Goal: Transaction & Acquisition: Purchase product/service

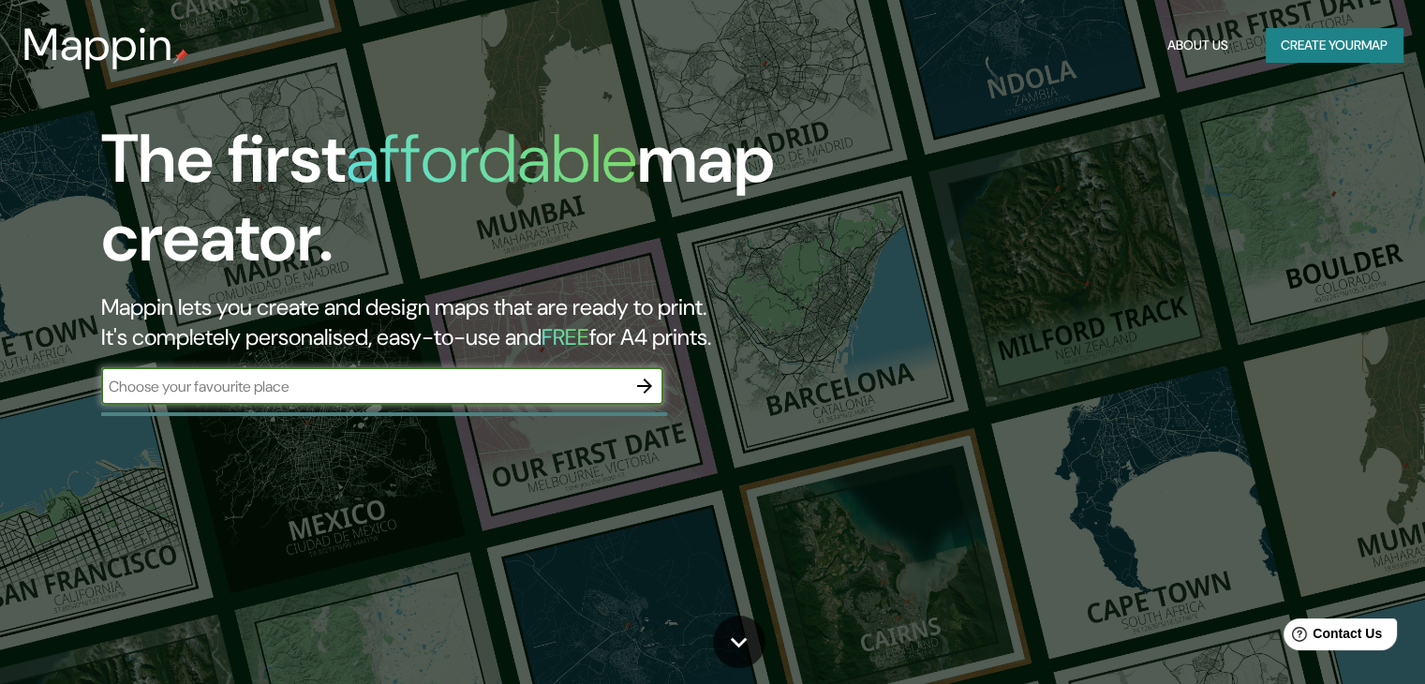
paste input "[GEOGRAPHIC_DATA]"
type input "[GEOGRAPHIC_DATA]"
click at [644, 382] on icon "button" at bounding box center [644, 386] width 22 height 22
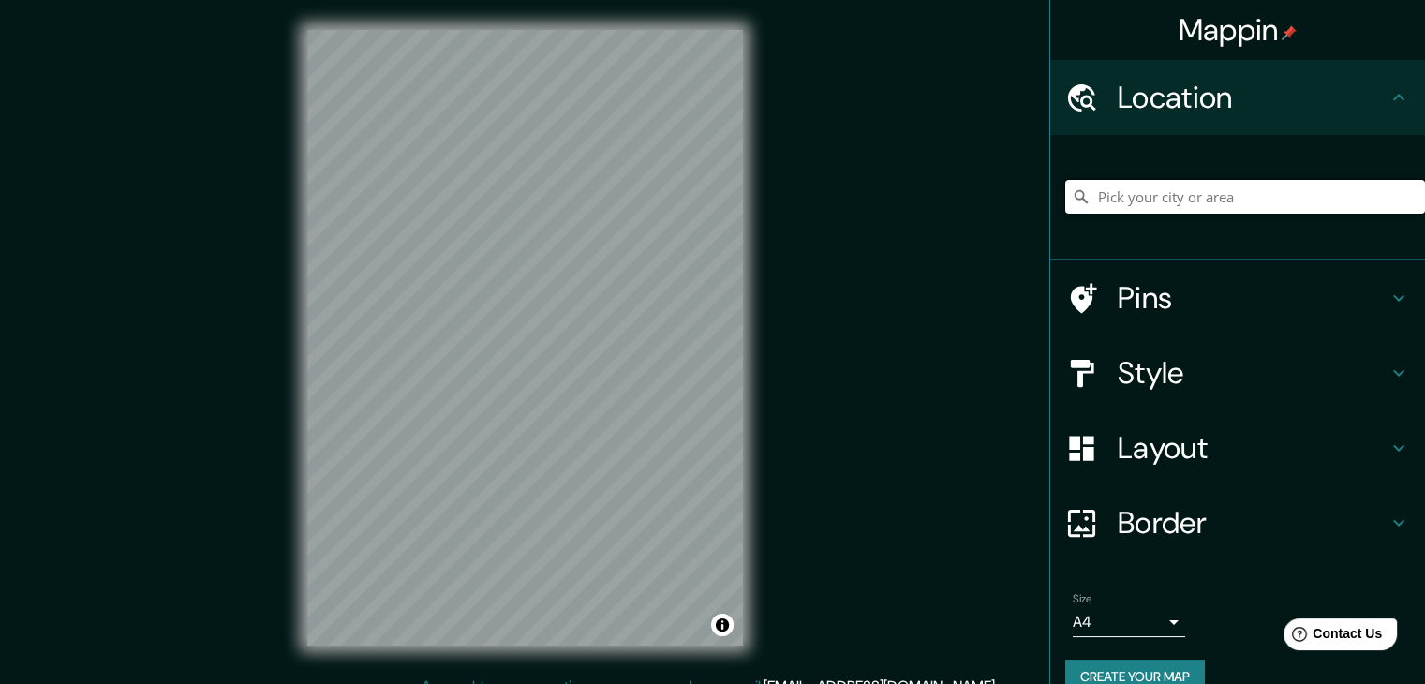
click at [1197, 192] on input "Pick your city or area" at bounding box center [1245, 197] width 360 height 34
paste input "[GEOGRAPHIC_DATA]"
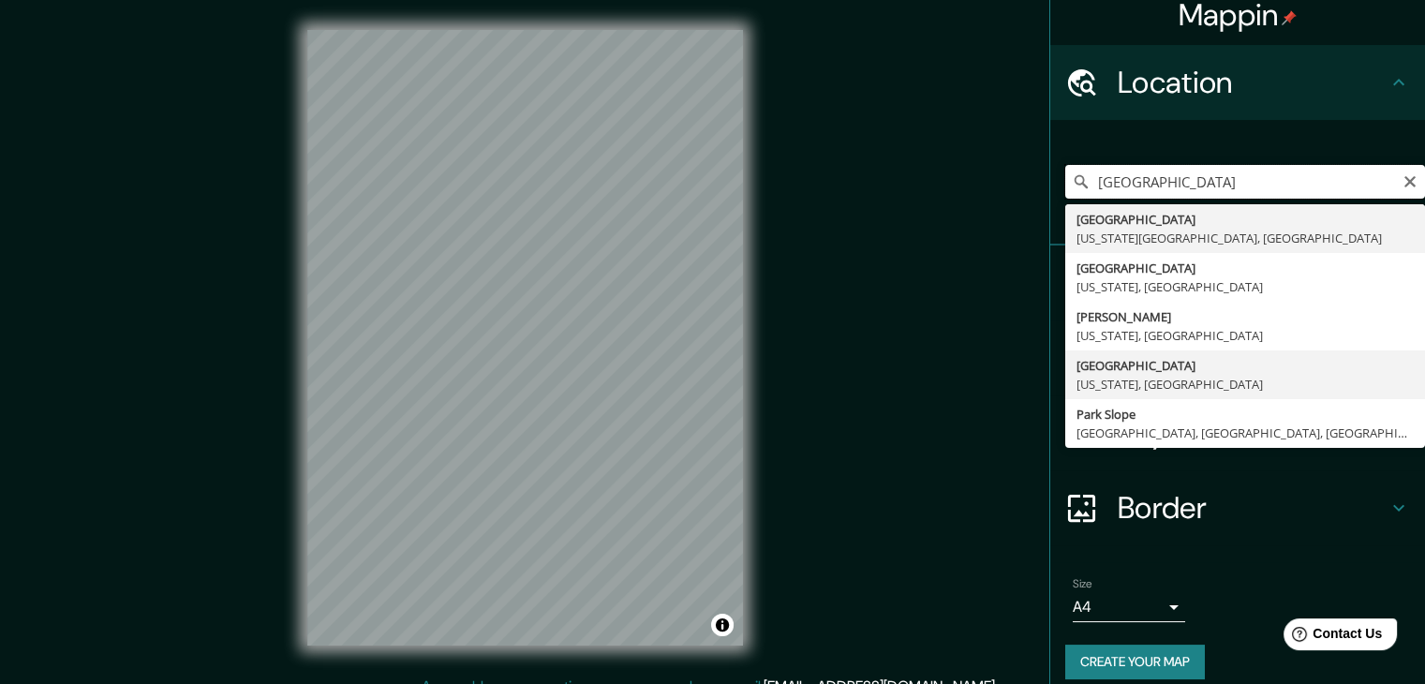
scroll to position [32, 0]
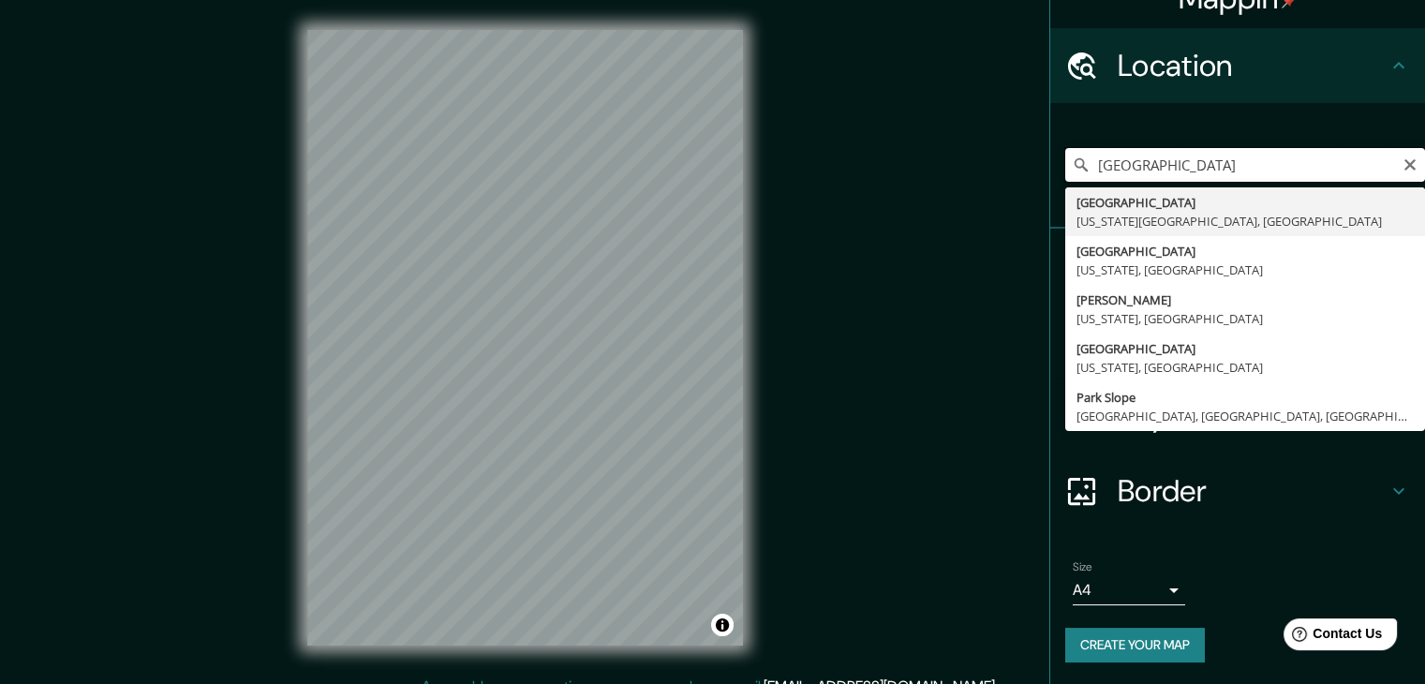
drag, startPoint x: 1225, startPoint y: 160, endPoint x: 1039, endPoint y: 176, distance: 187.1
click at [1029, 180] on div "Mappin Location [GEOGRAPHIC_DATA] [GEOGRAPHIC_DATA] [US_STATE][GEOGRAPHIC_DATA]…" at bounding box center [712, 352] width 1425 height 705
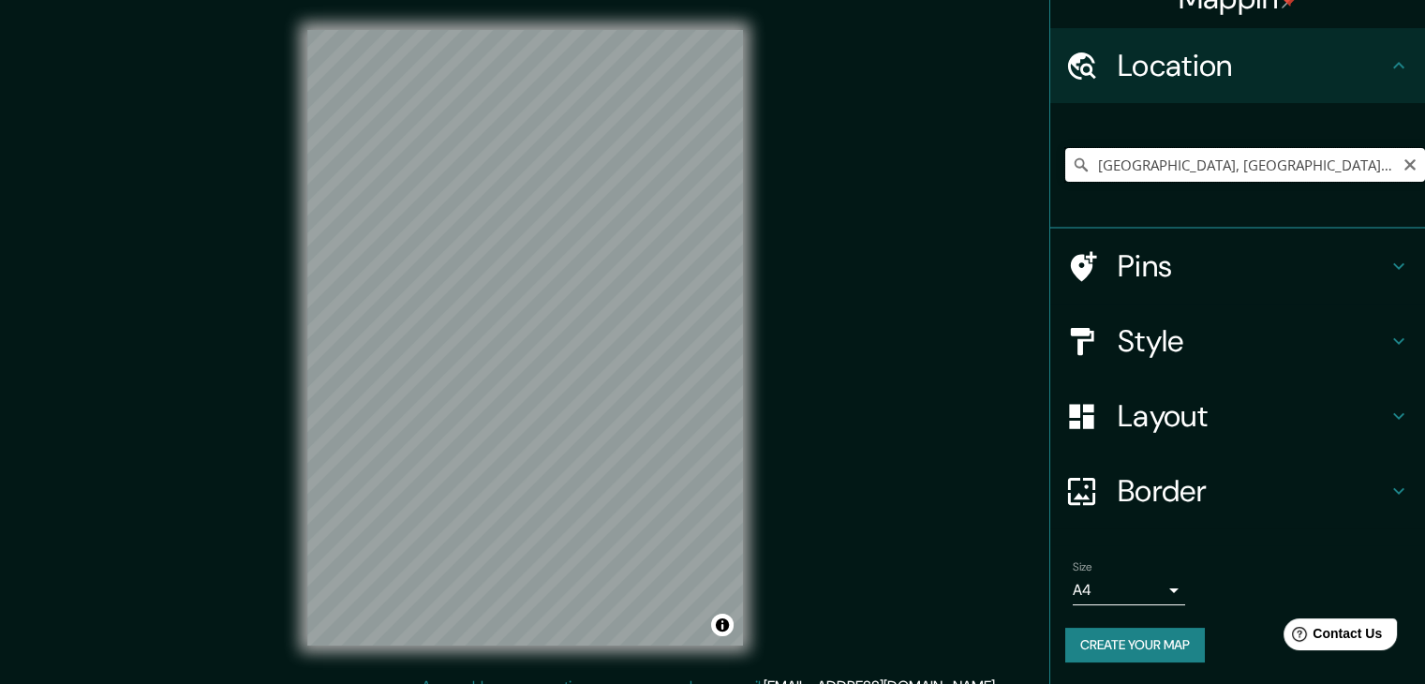
click at [1173, 167] on input "[GEOGRAPHIC_DATA], [GEOGRAPHIC_DATA], [GEOGRAPHIC_DATA]" at bounding box center [1245, 165] width 360 height 34
drag, startPoint x: 1232, startPoint y: 166, endPoint x: 1173, endPoint y: 167, distance: 59.0
click at [1173, 167] on input "[GEOGRAPHIC_DATA], [GEOGRAPHIC_DATA], [GEOGRAPHIC_DATA]" at bounding box center [1245, 165] width 360 height 34
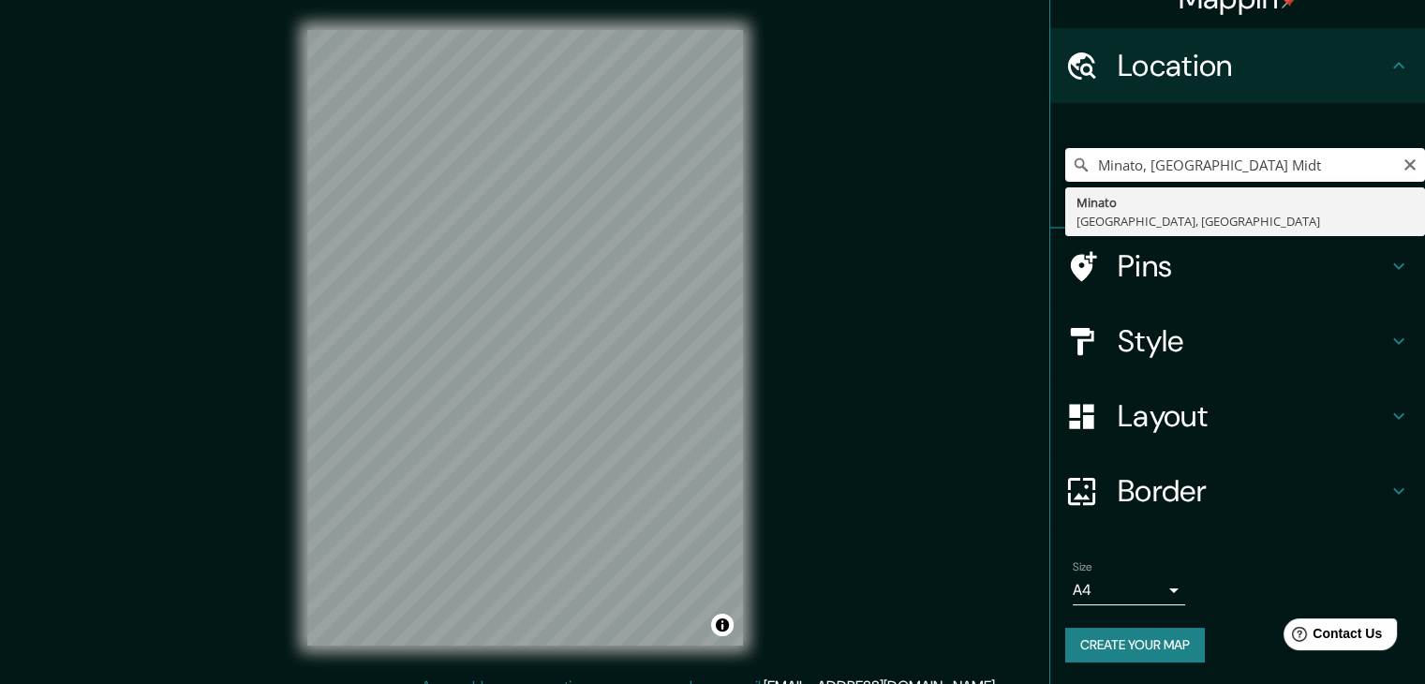
type input "[GEOGRAPHIC_DATA], [GEOGRAPHIC_DATA], [GEOGRAPHIC_DATA]"
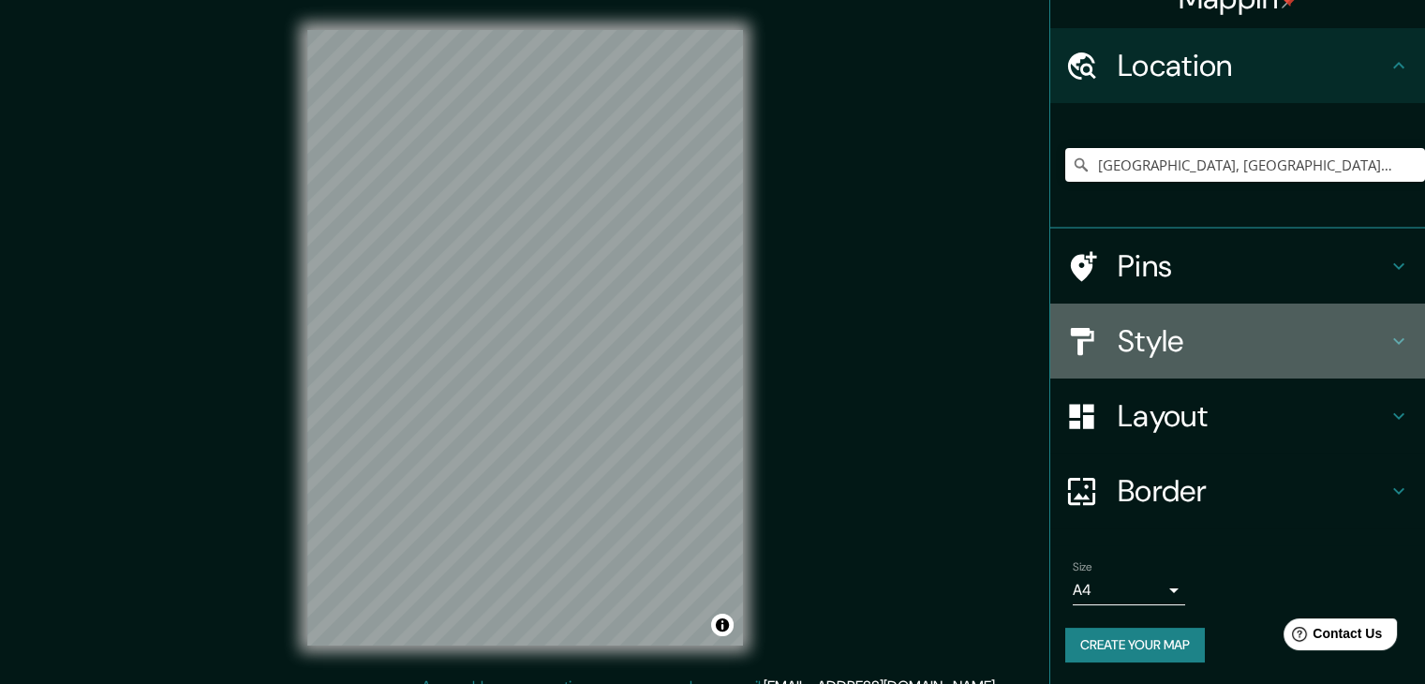
click at [1387, 330] on icon at bounding box center [1398, 341] width 22 height 22
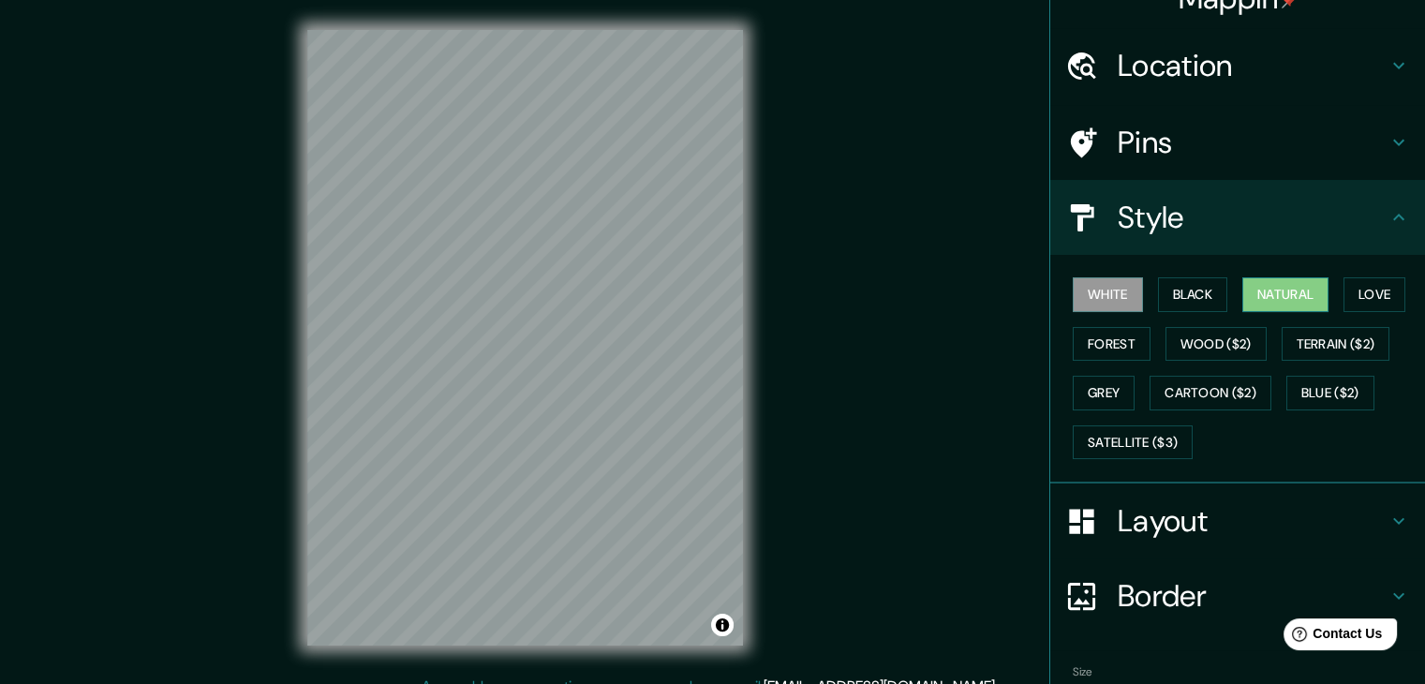
click at [1296, 297] on button "Natural" at bounding box center [1285, 294] width 86 height 35
click at [1158, 301] on button "Black" at bounding box center [1193, 294] width 70 height 35
click at [1109, 297] on button "White" at bounding box center [1108, 294] width 70 height 35
click at [1218, 289] on div "White Black Natural Love Forest Wood ($2) Terrain ($2) Grey Cartoon ($2) Blue (…" at bounding box center [1245, 368] width 360 height 197
click at [1196, 290] on button "Black" at bounding box center [1193, 294] width 70 height 35
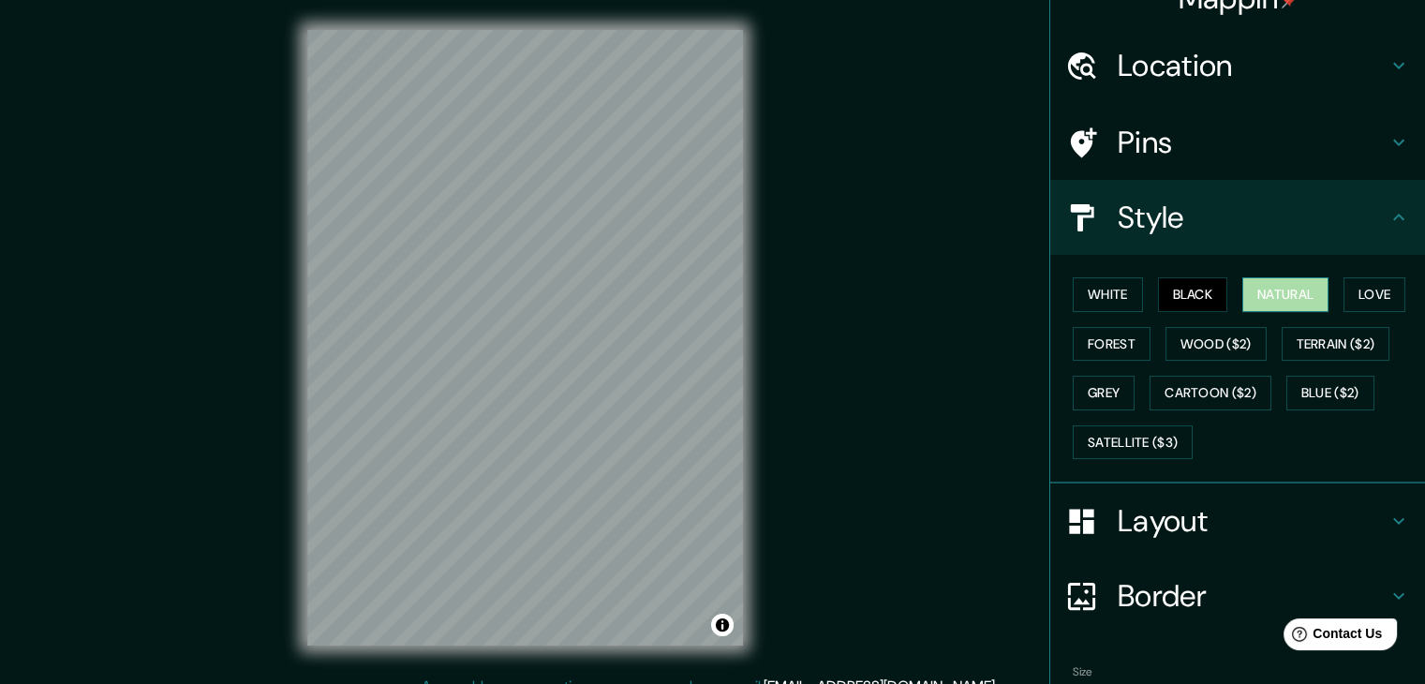
click at [1266, 286] on button "Natural" at bounding box center [1285, 294] width 86 height 35
click at [1354, 337] on button "Terrain ($2)" at bounding box center [1335, 344] width 109 height 35
click at [1284, 307] on button "Natural" at bounding box center [1285, 294] width 86 height 35
click at [1065, 336] on div "White Black Natural Love Forest Wood ($2) Terrain ($2) Grey Cartoon ($2) Blue (…" at bounding box center [1245, 368] width 360 height 197
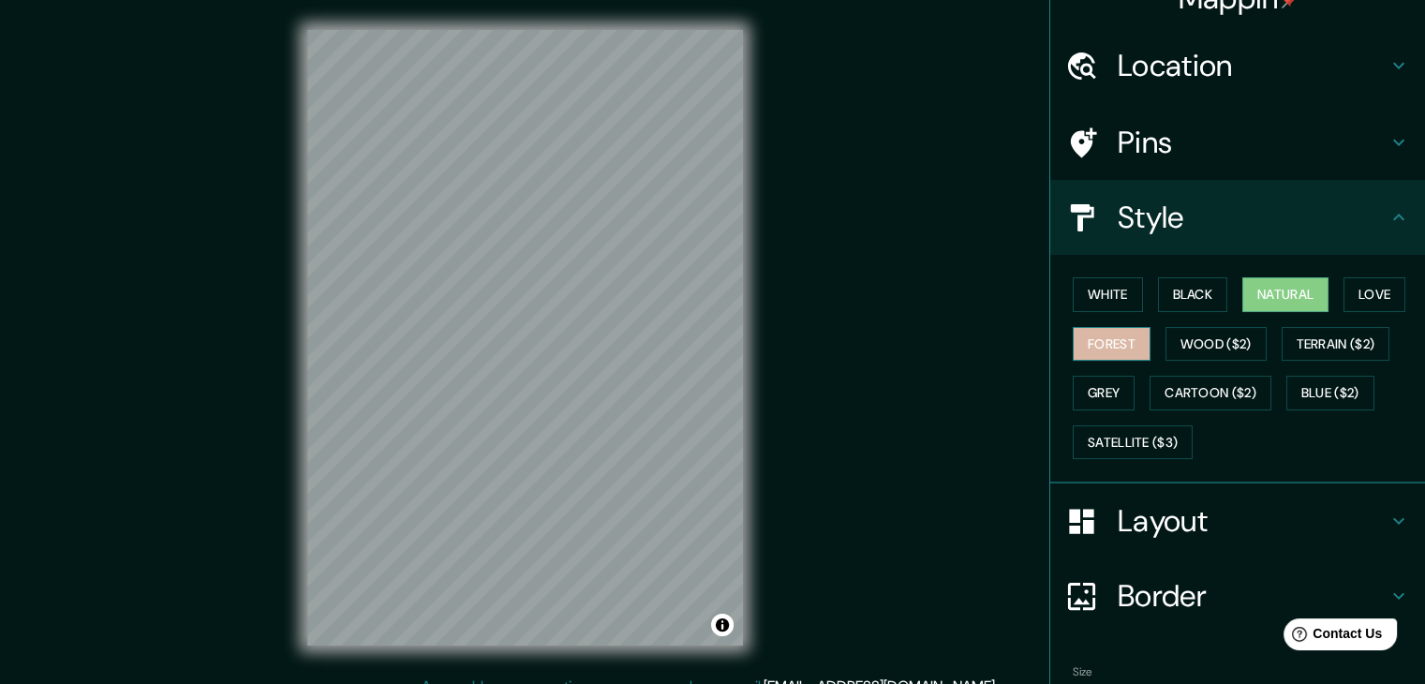
click at [1089, 336] on button "Forest" at bounding box center [1112, 344] width 78 height 35
click at [1253, 301] on button "Natural" at bounding box center [1285, 294] width 86 height 35
click at [1360, 297] on button "Love" at bounding box center [1374, 294] width 62 height 35
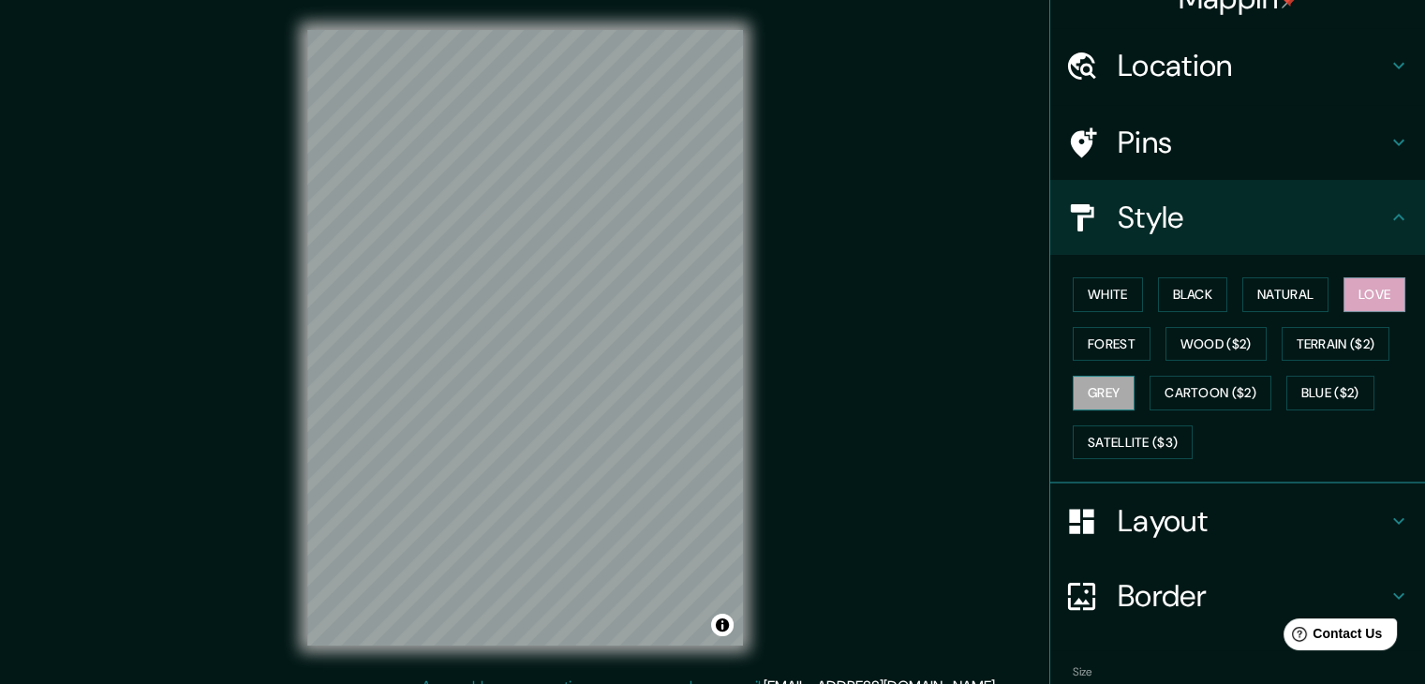
click at [1094, 392] on button "Grey" at bounding box center [1104, 393] width 62 height 35
click at [1263, 306] on button "Natural" at bounding box center [1285, 294] width 86 height 35
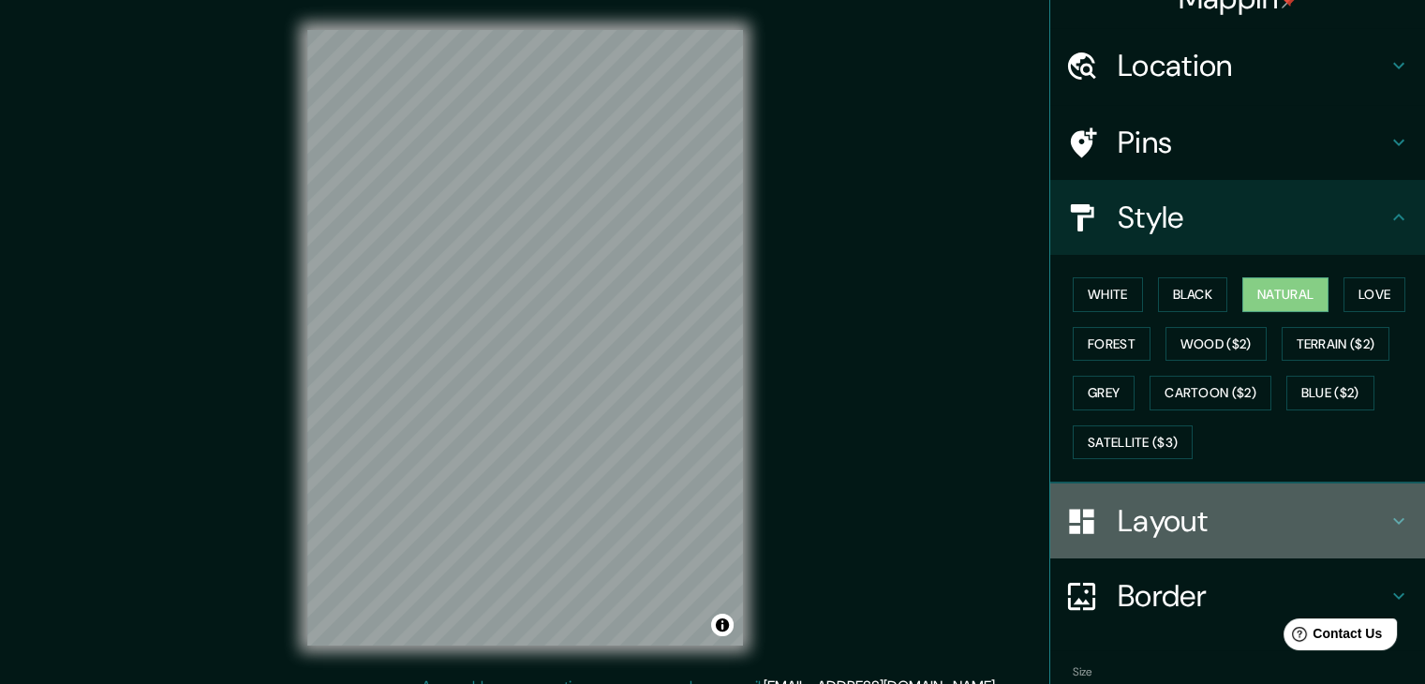
click at [1254, 511] on h4 "Layout" at bounding box center [1253, 520] width 270 height 37
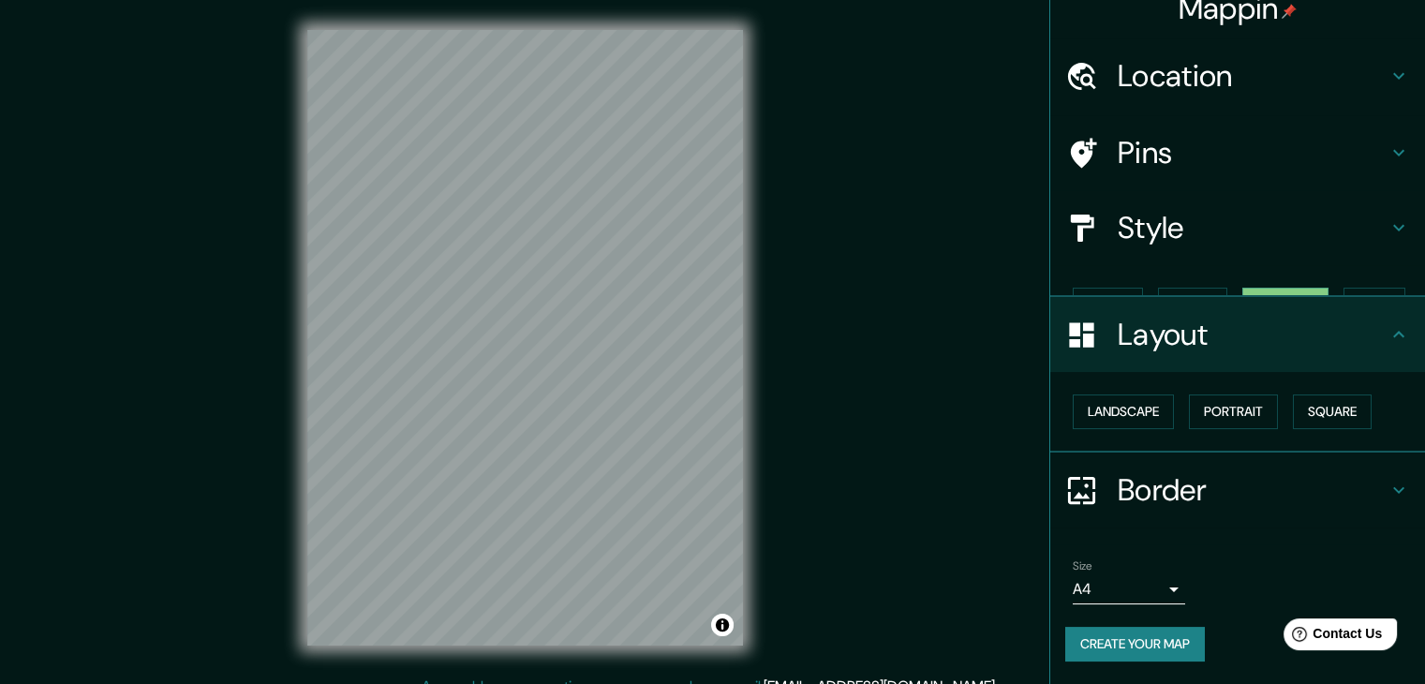
scroll to position [0, 0]
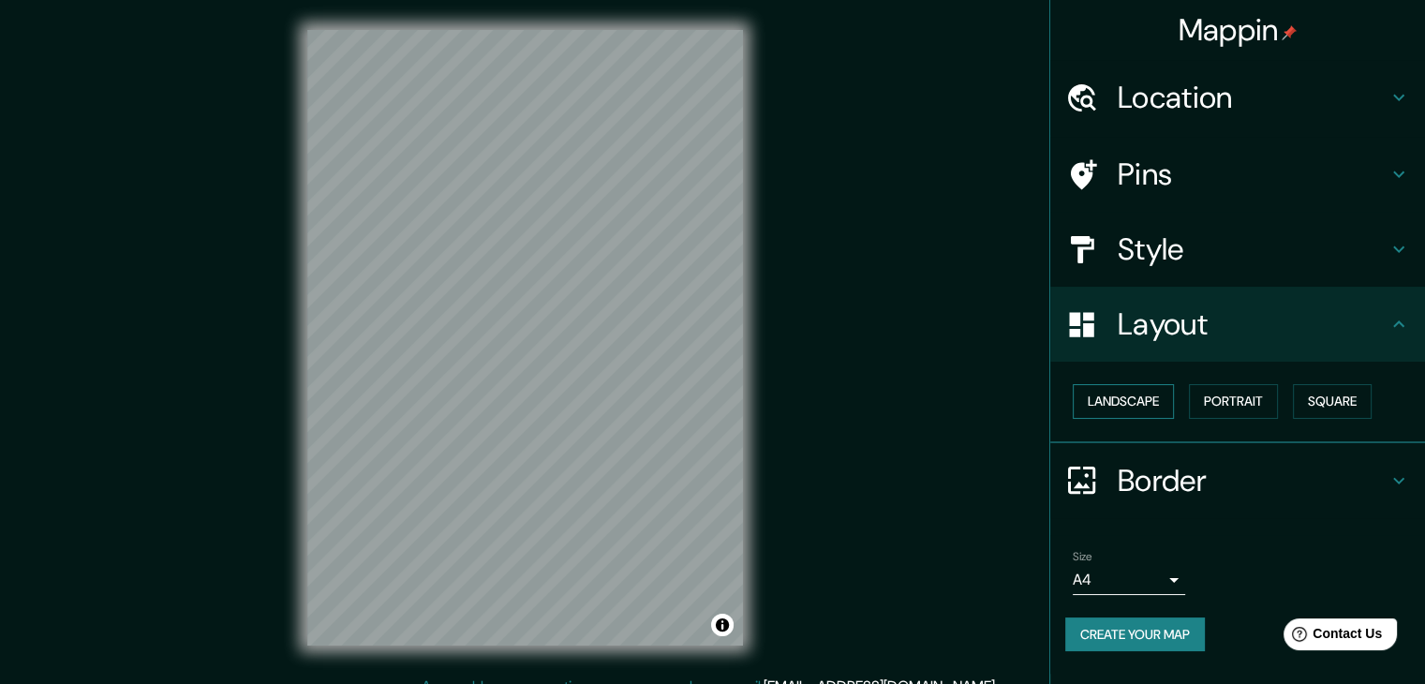
click at [1145, 399] on button "Landscape" at bounding box center [1123, 401] width 101 height 35
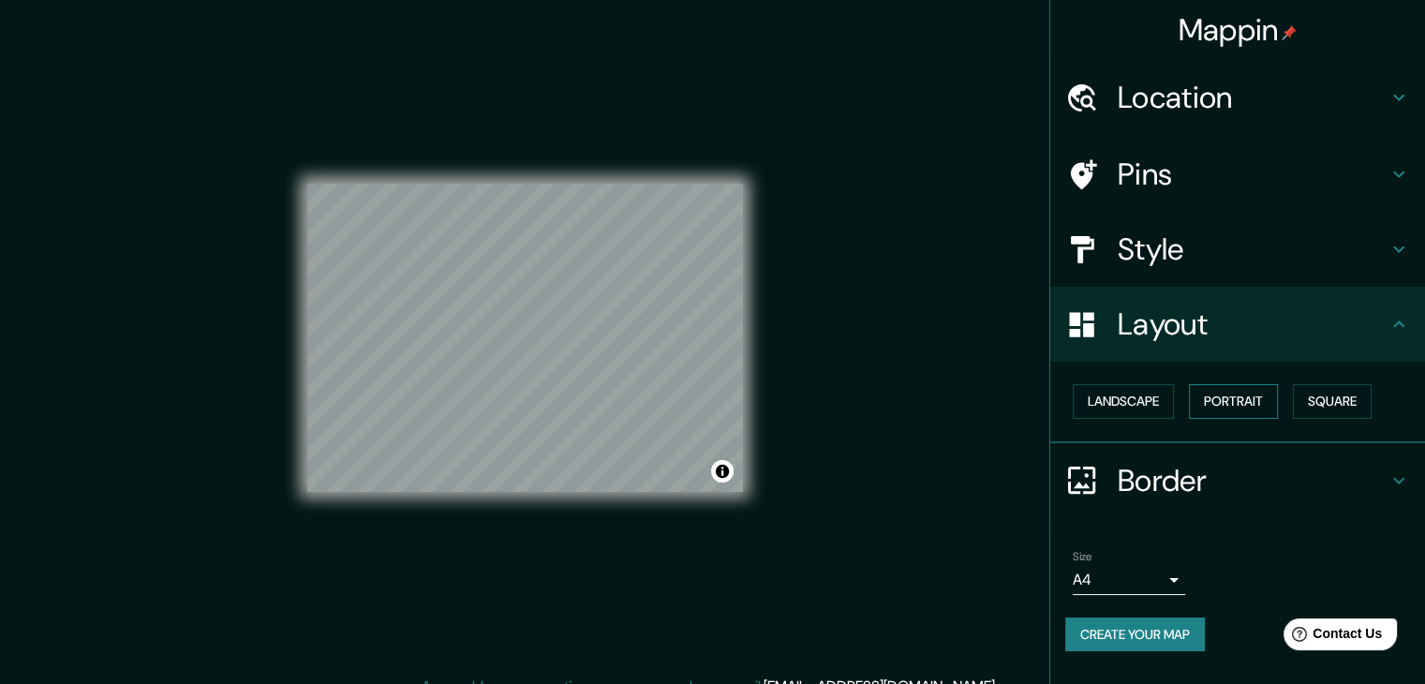
click at [1247, 396] on button "Portrait" at bounding box center [1233, 401] width 89 height 35
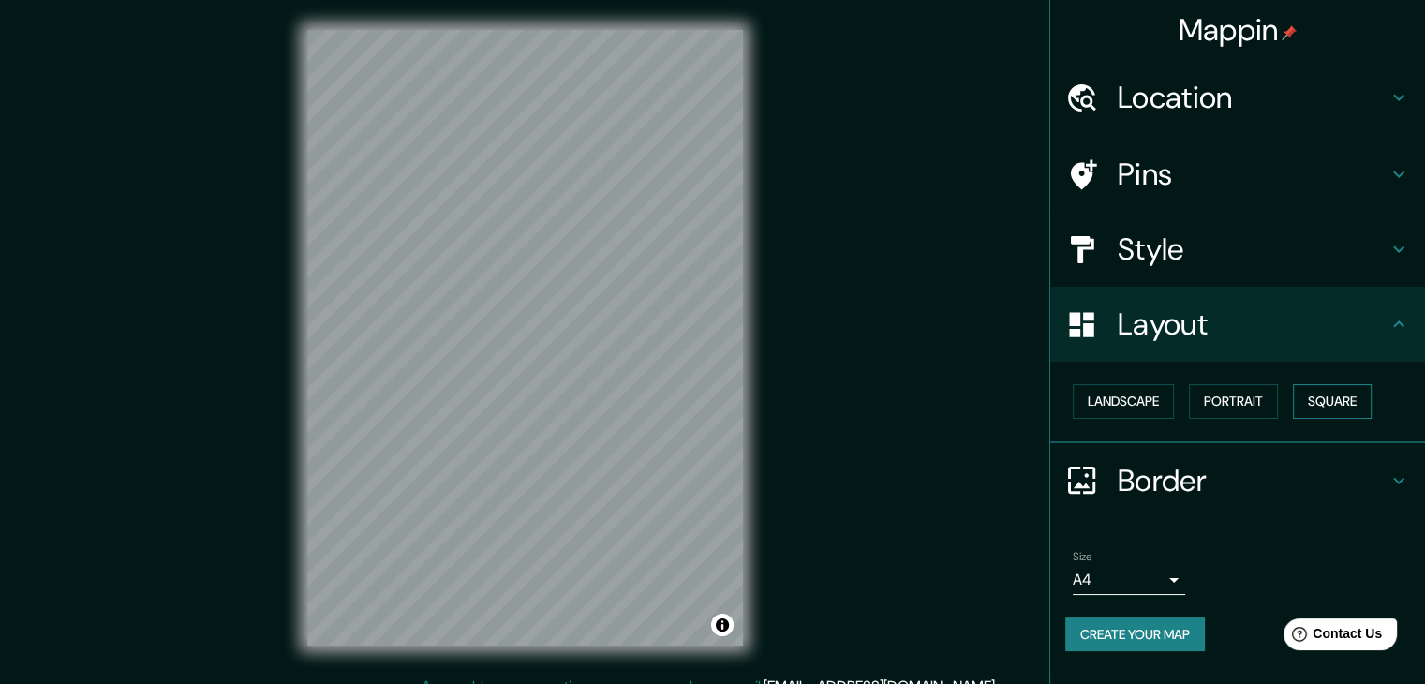
click at [1339, 393] on button "Square" at bounding box center [1332, 401] width 79 height 35
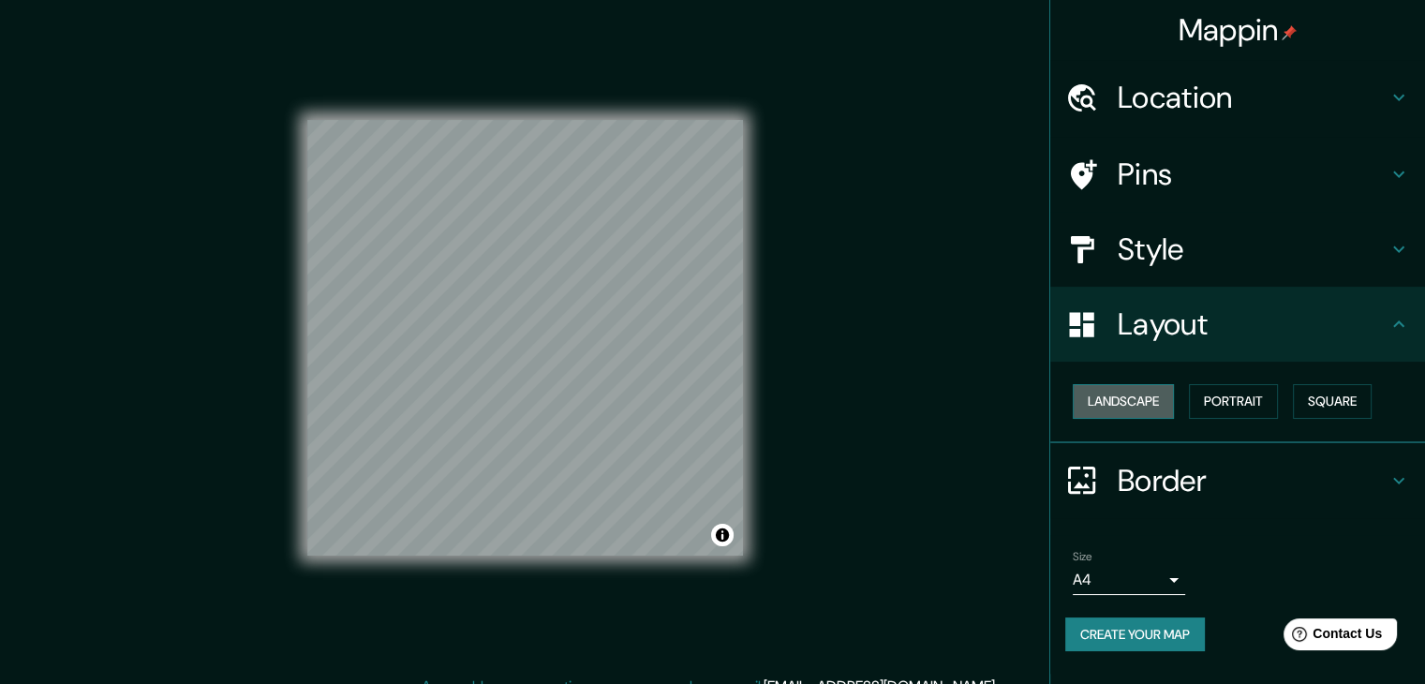
click at [1143, 395] on button "Landscape" at bounding box center [1123, 401] width 101 height 35
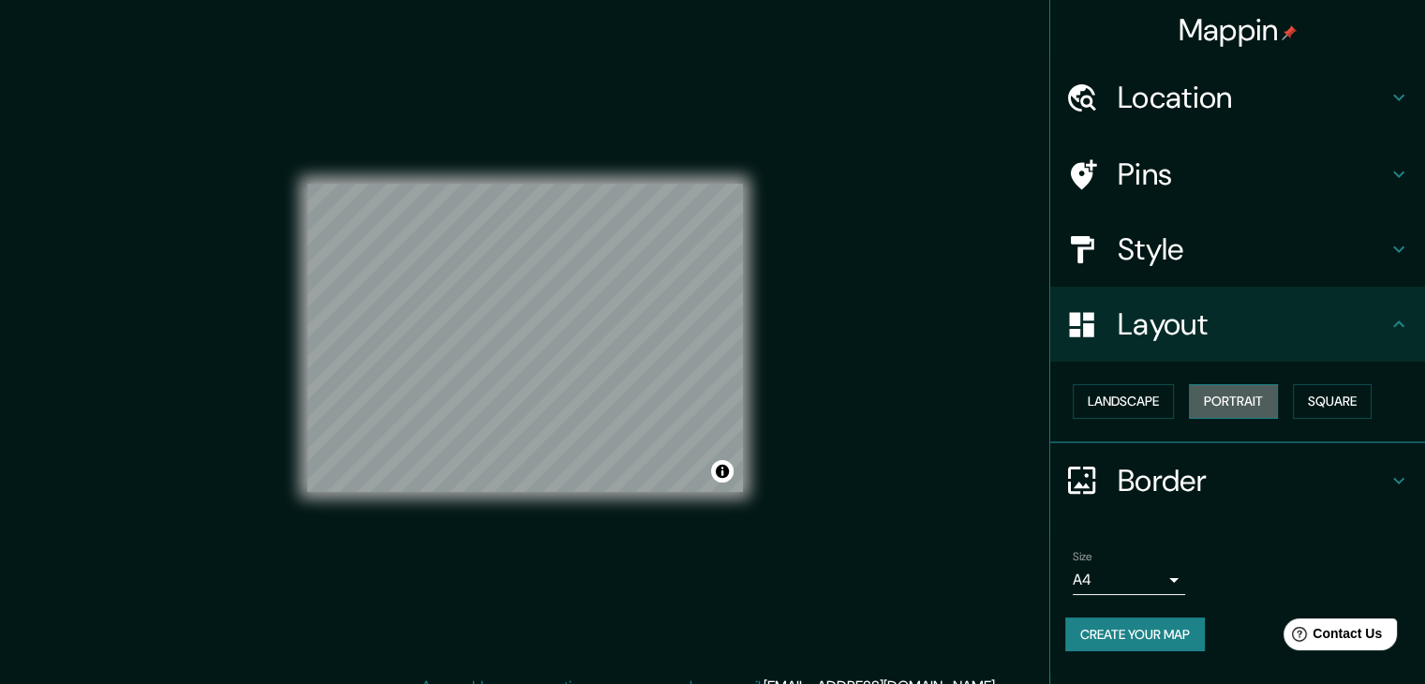
click at [1212, 394] on button "Portrait" at bounding box center [1233, 401] width 89 height 35
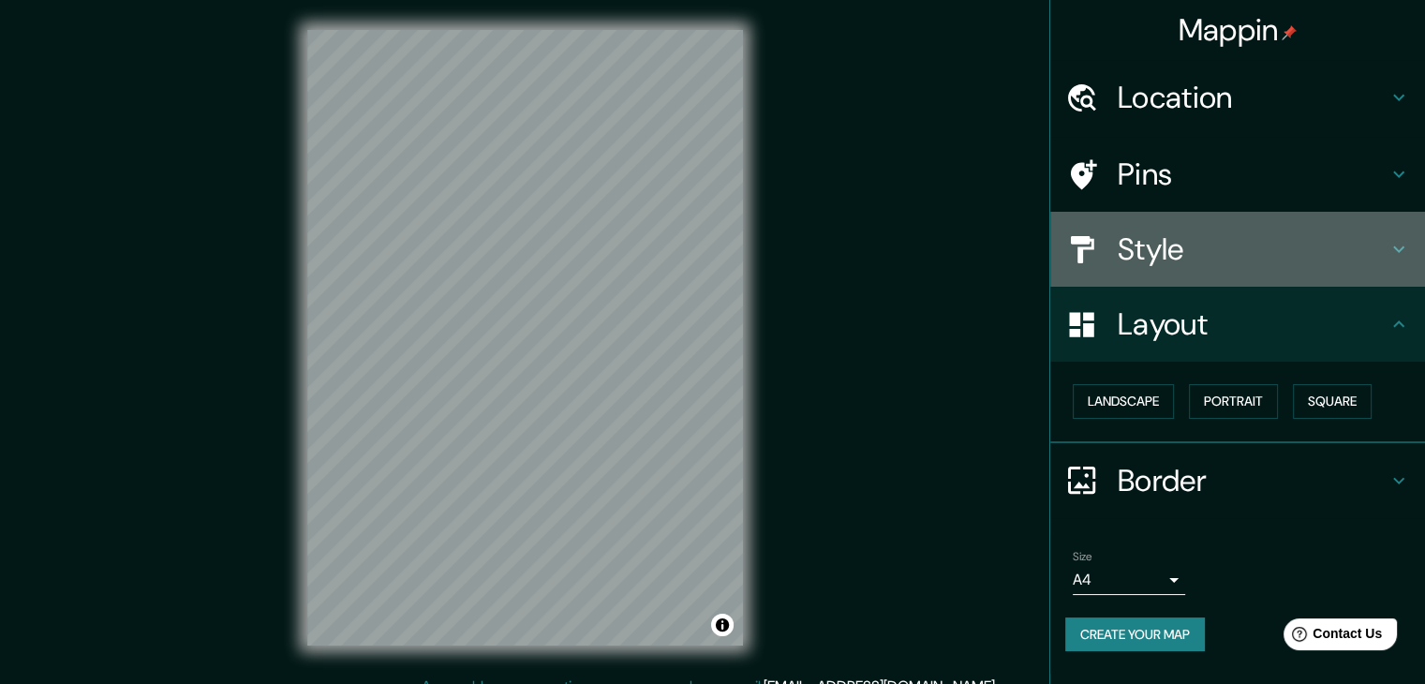
click at [1160, 227] on div "Style" at bounding box center [1237, 249] width 375 height 75
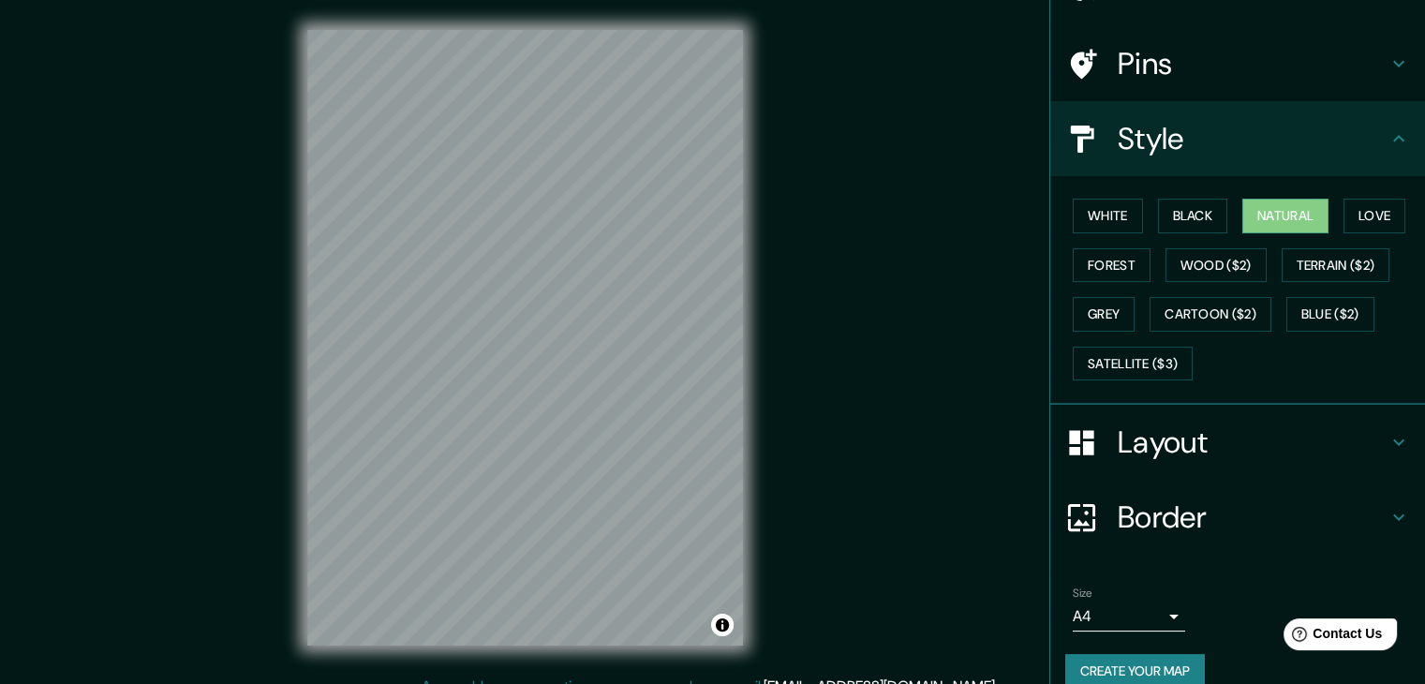
scroll to position [135, 0]
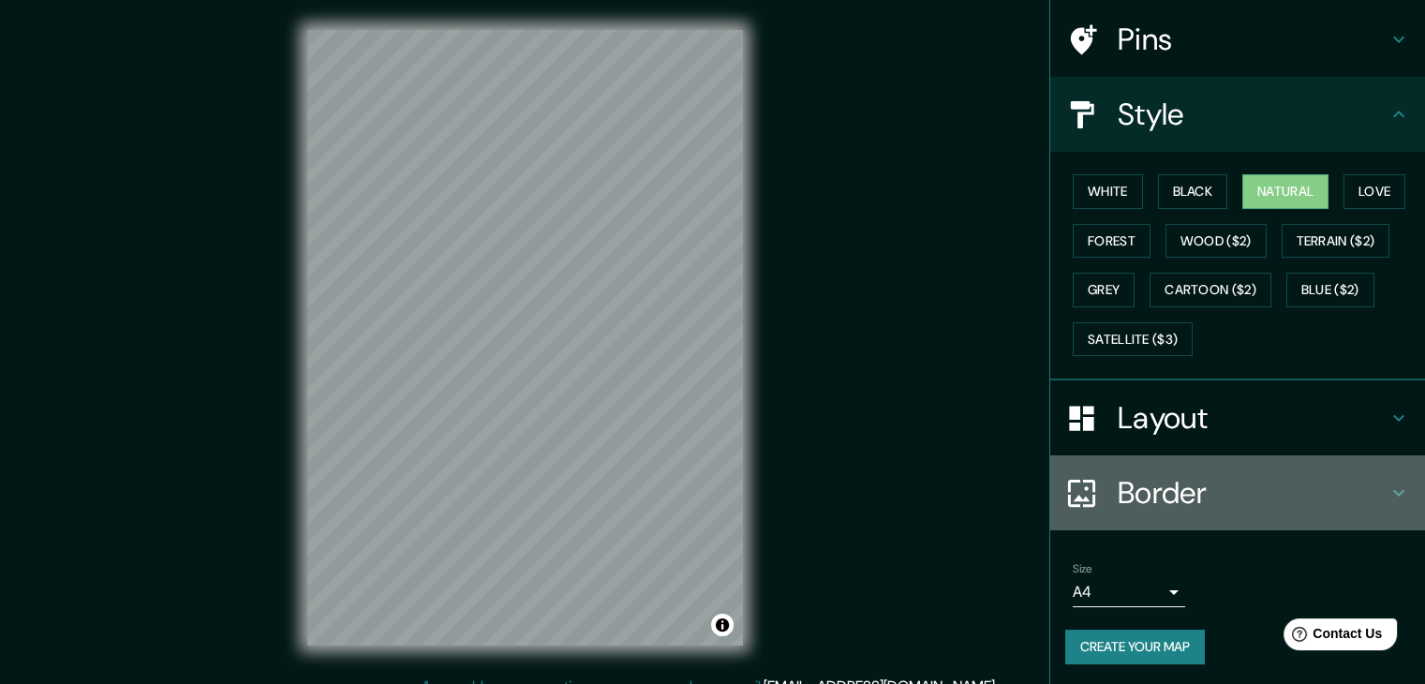
click at [1225, 470] on div "Border" at bounding box center [1237, 492] width 375 height 75
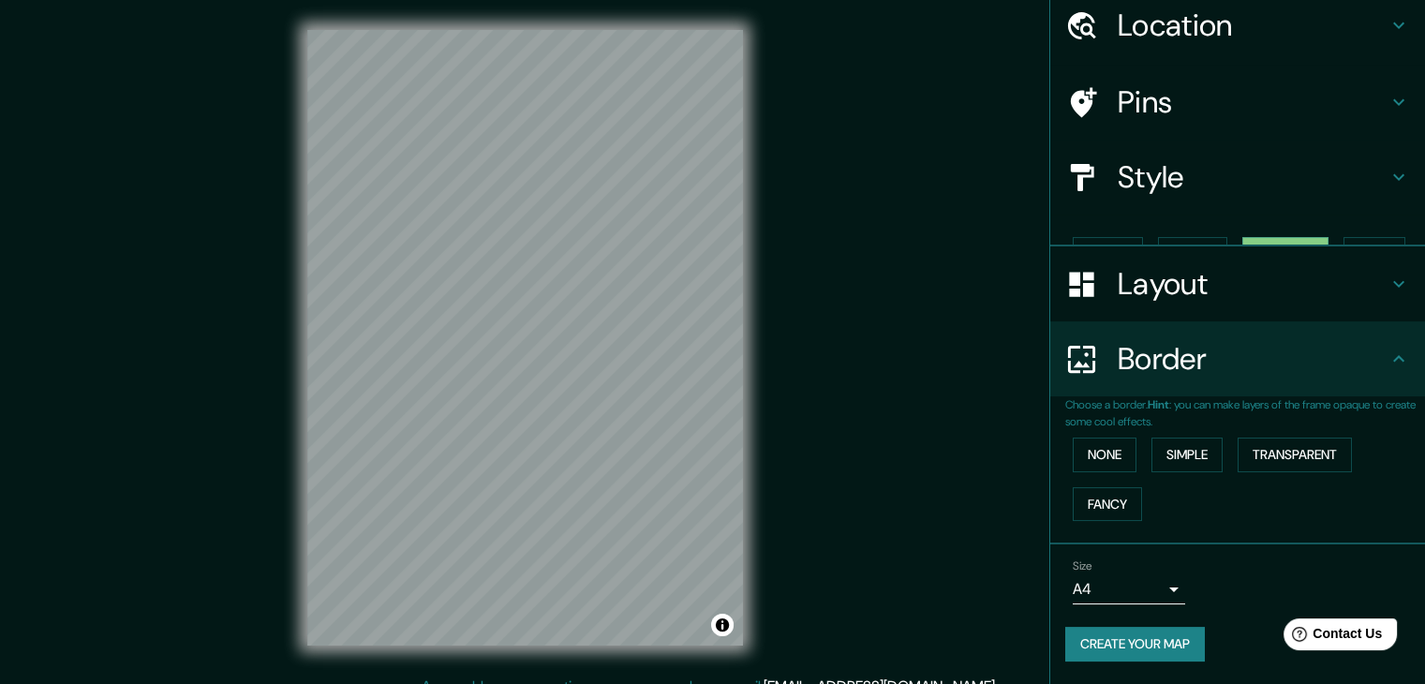
scroll to position [39, 0]
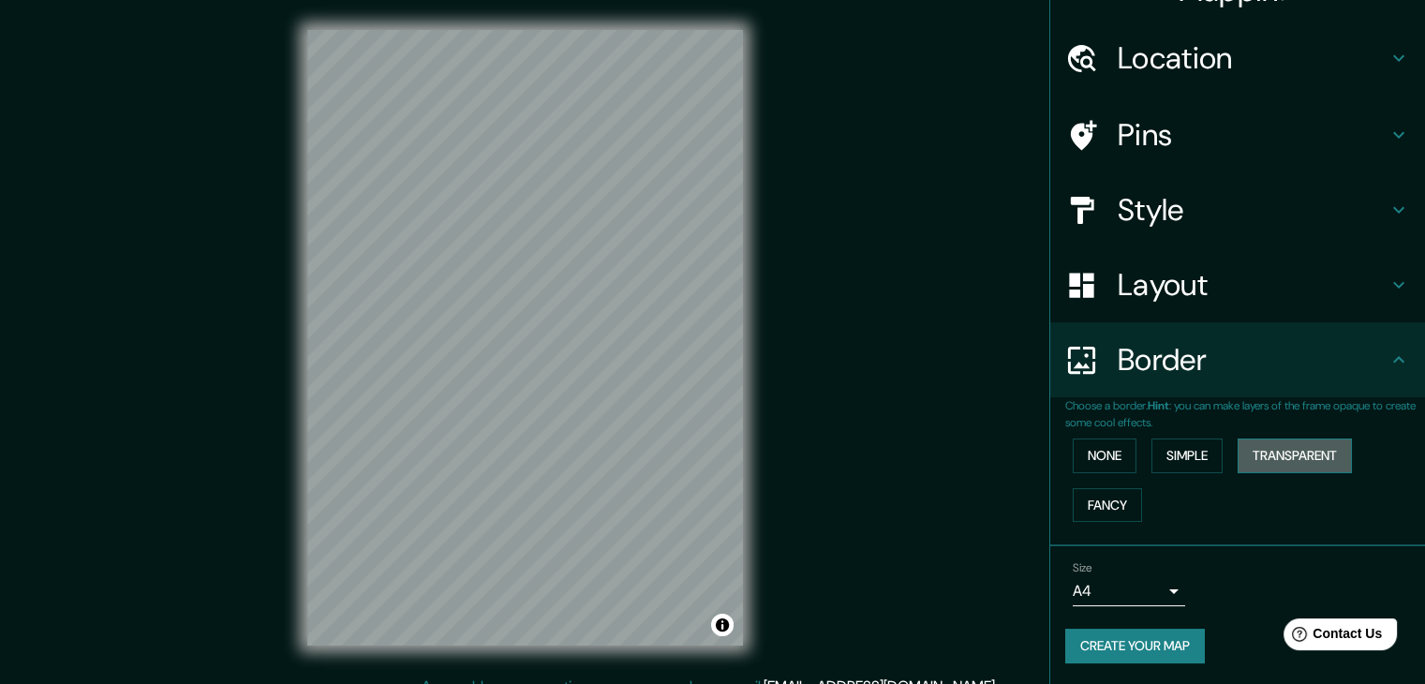
click at [1311, 460] on button "Transparent" at bounding box center [1294, 455] width 114 height 35
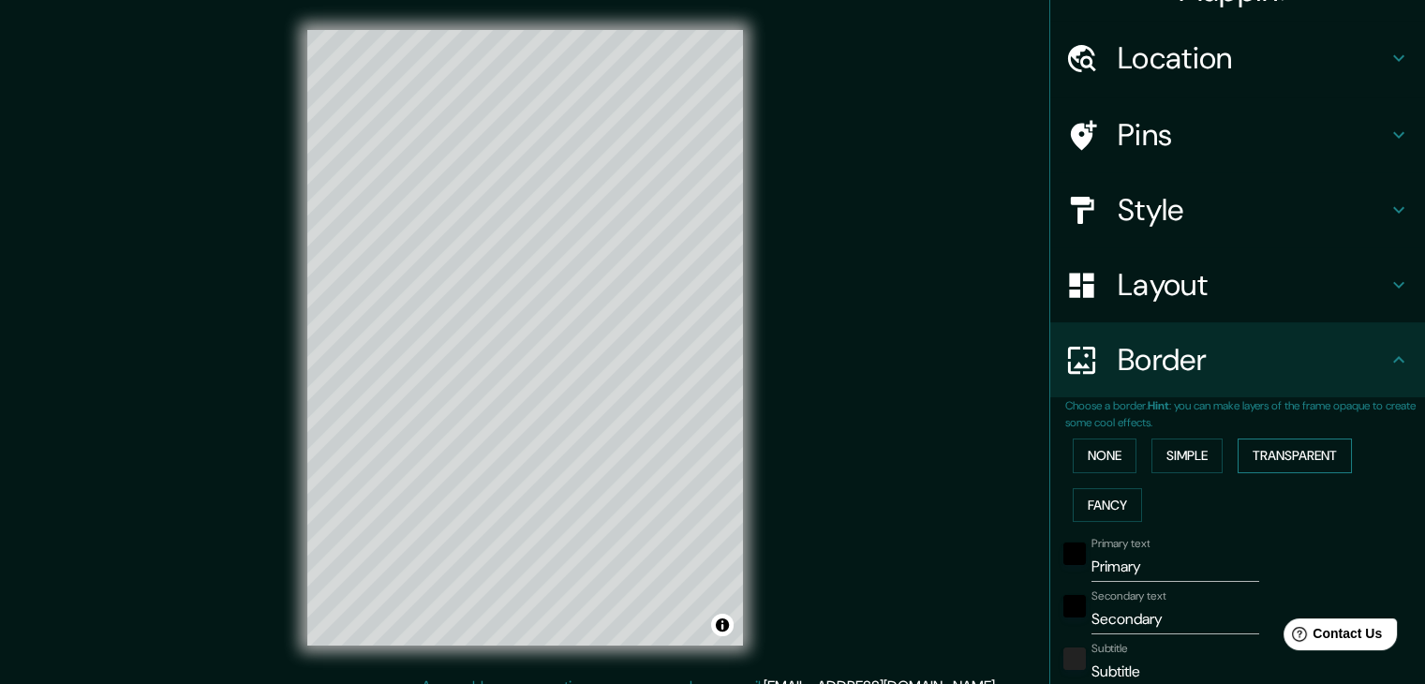
click at [1311, 460] on button "Transparent" at bounding box center [1294, 455] width 114 height 35
type input "223"
type input "37"
drag, startPoint x: 1045, startPoint y: 449, endPoint x: 1068, endPoint y: 454, distance: 23.2
click at [1050, 451] on div "Choose a border. Hint : you can make layers of the frame opaque to create some …" at bounding box center [1237, 642] width 375 height 491
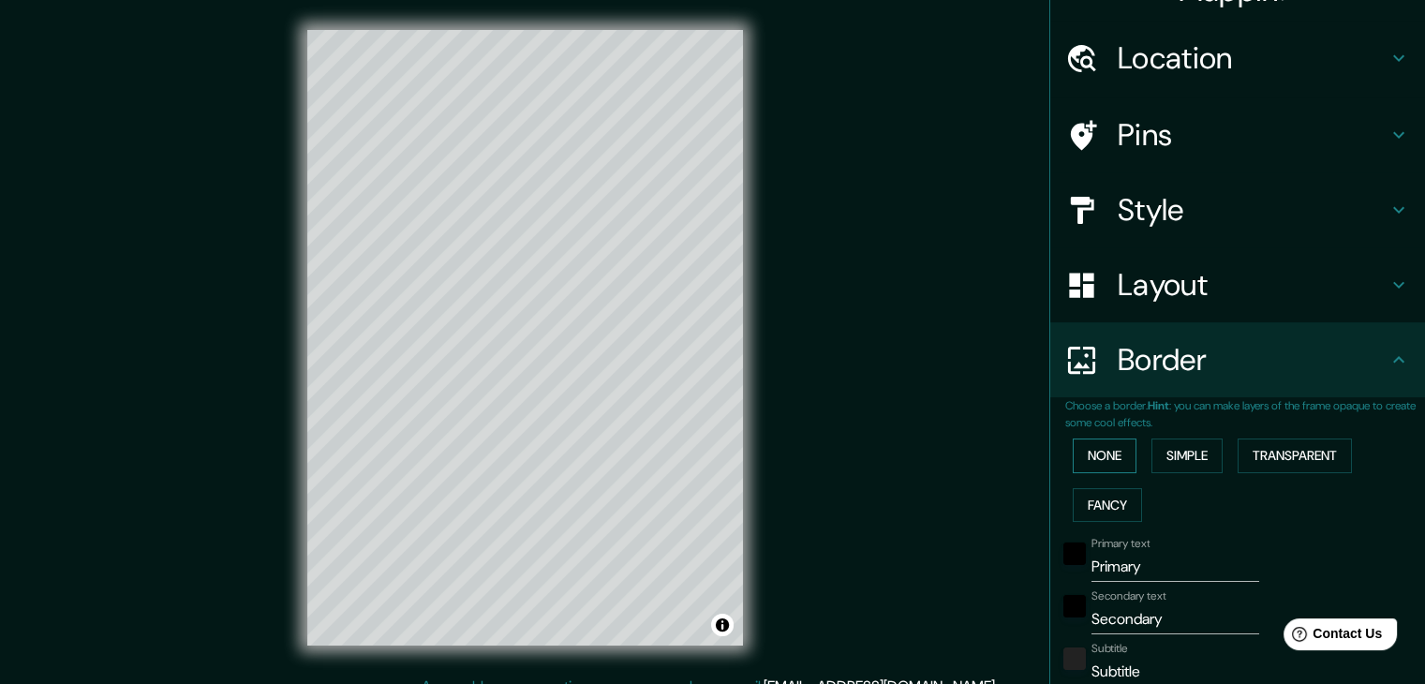
click at [1073, 454] on button "None" at bounding box center [1105, 455] width 64 height 35
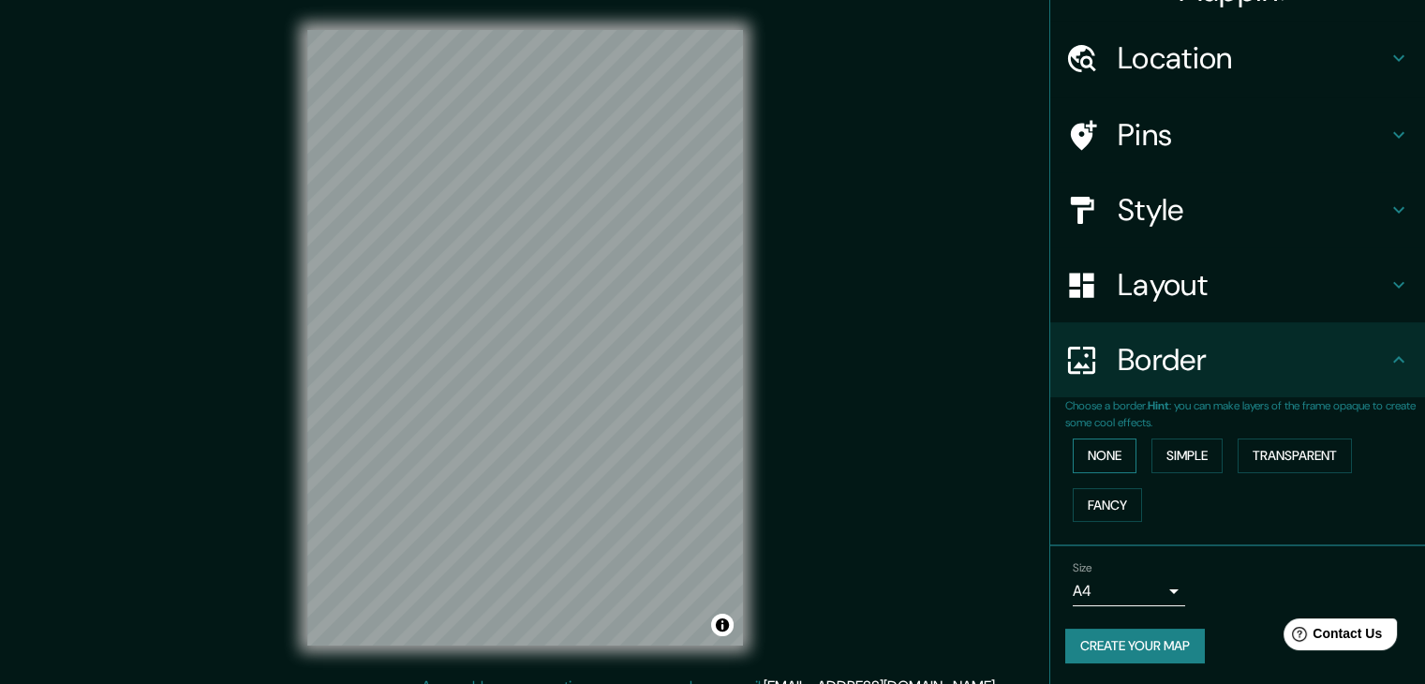
click at [1094, 460] on button "None" at bounding box center [1105, 455] width 64 height 35
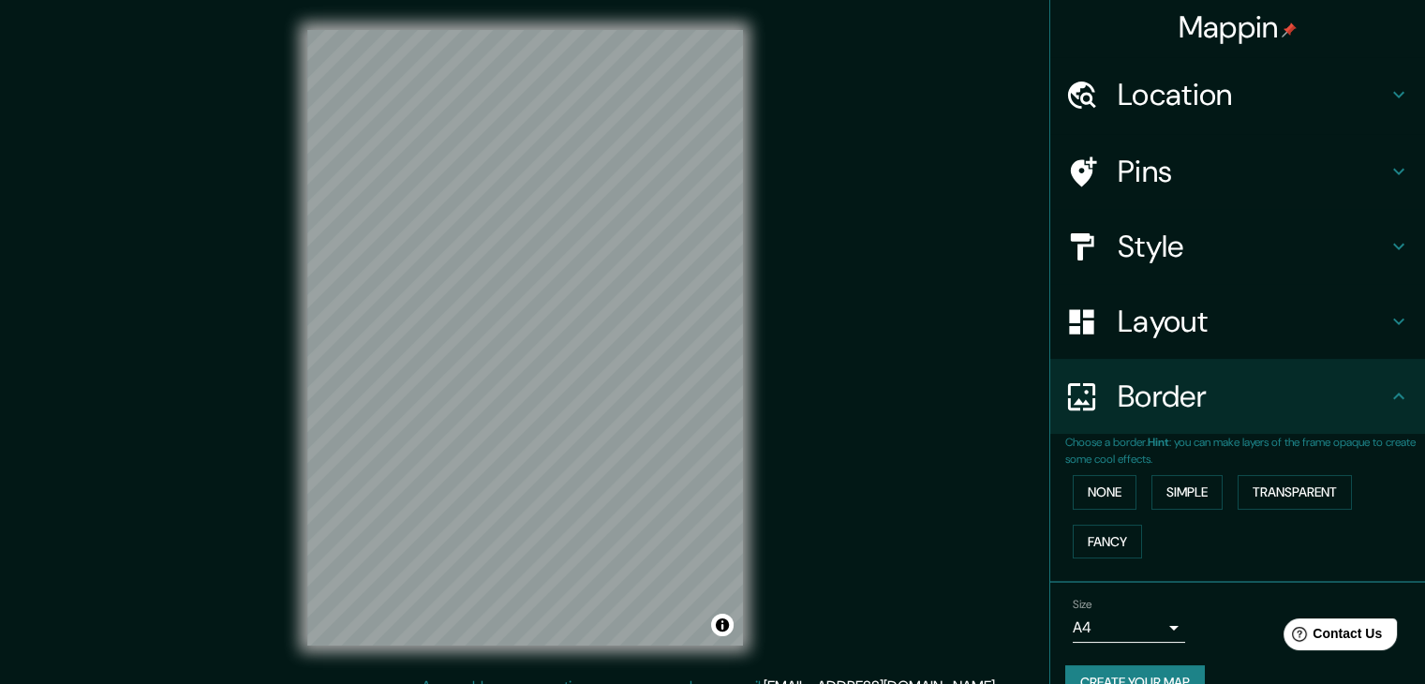
scroll to position [0, 0]
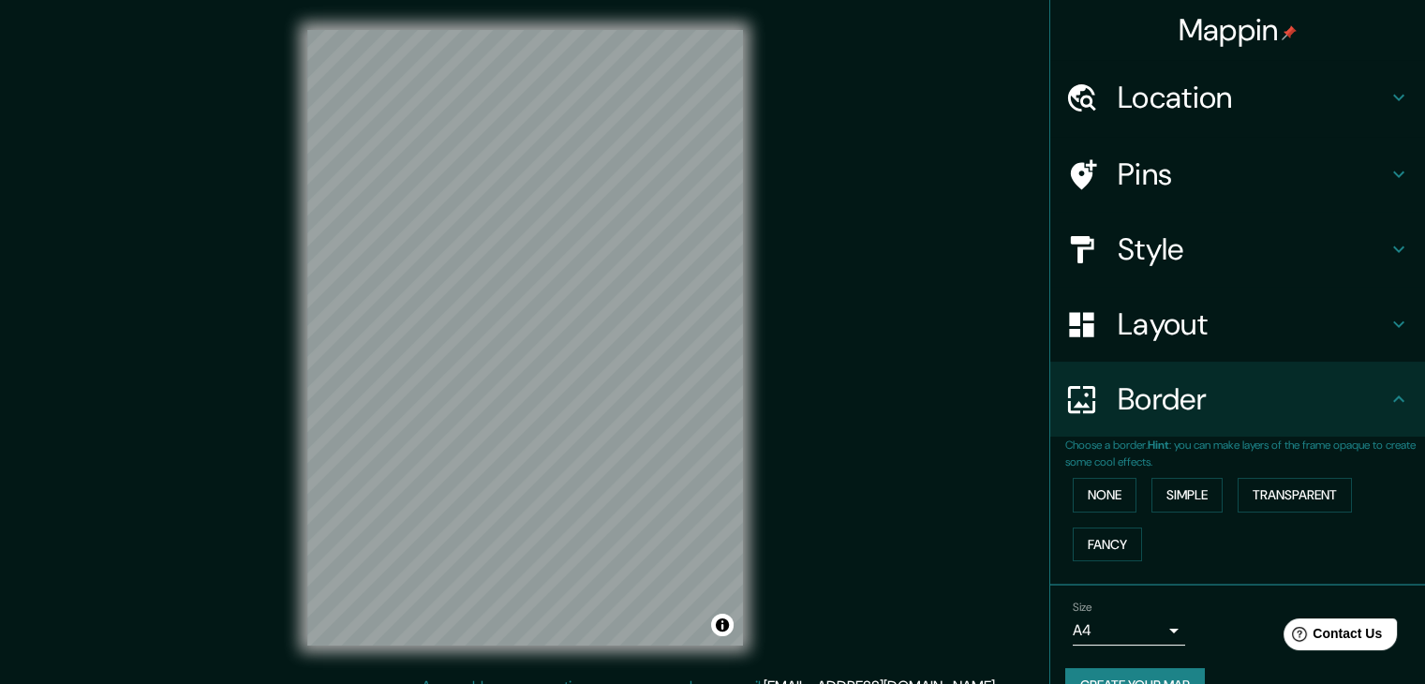
click at [1266, 82] on h4 "Location" at bounding box center [1253, 97] width 270 height 37
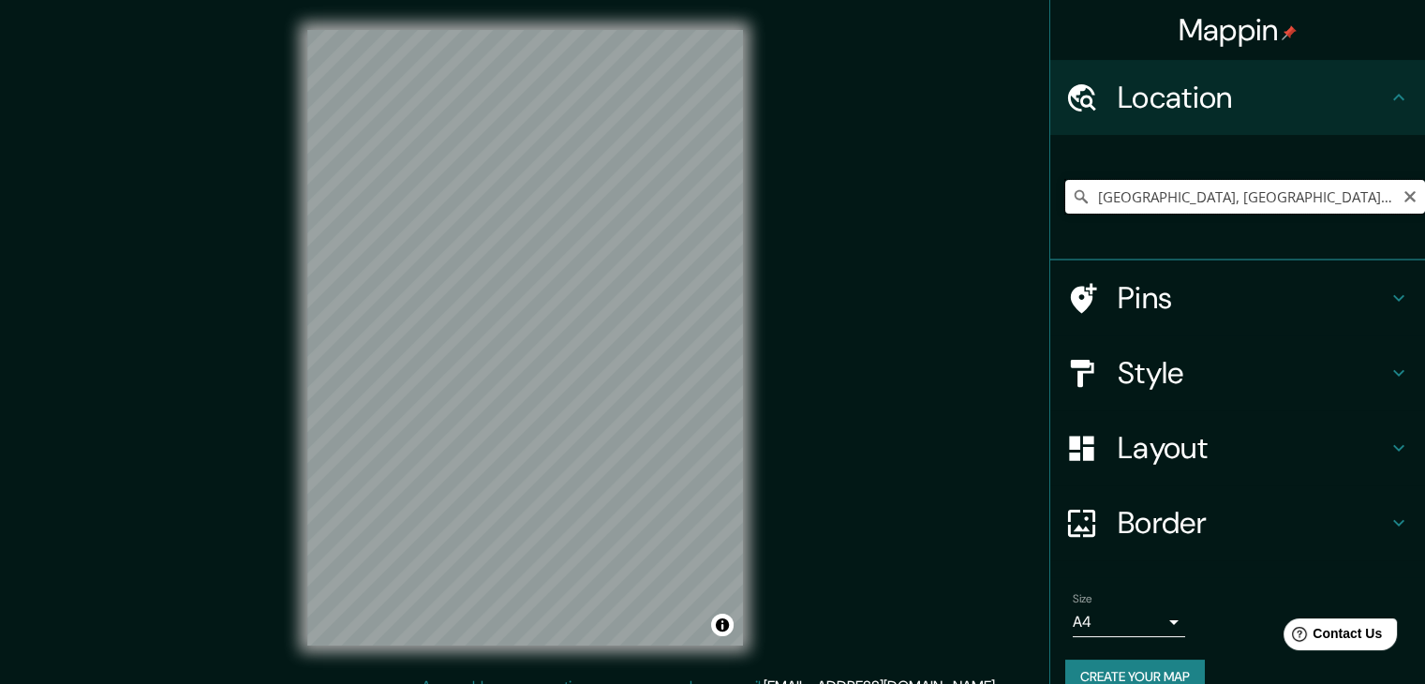
click at [1259, 186] on input "[GEOGRAPHIC_DATA], [GEOGRAPHIC_DATA], [GEOGRAPHIC_DATA]" at bounding box center [1245, 197] width 360 height 34
click at [1266, 192] on input "[GEOGRAPHIC_DATA], [GEOGRAPHIC_DATA], [GEOGRAPHIC_DATA]" at bounding box center [1245, 197] width 360 height 34
click at [1160, 611] on body "Mappin Location [GEOGRAPHIC_DATA], [GEOGRAPHIC_DATA], [GEOGRAPHIC_DATA] Pins St…" at bounding box center [712, 342] width 1425 height 684
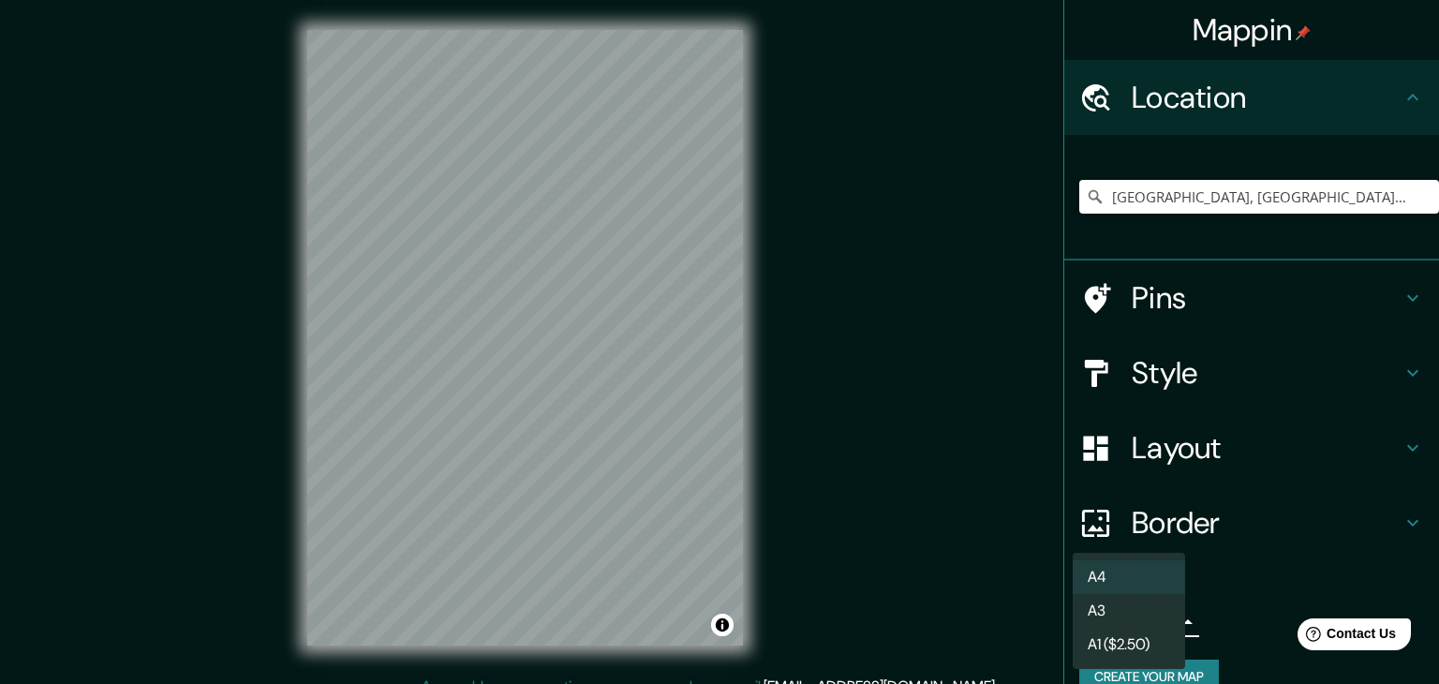
click at [1135, 618] on li "A3" at bounding box center [1129, 611] width 112 height 34
type input "a4"
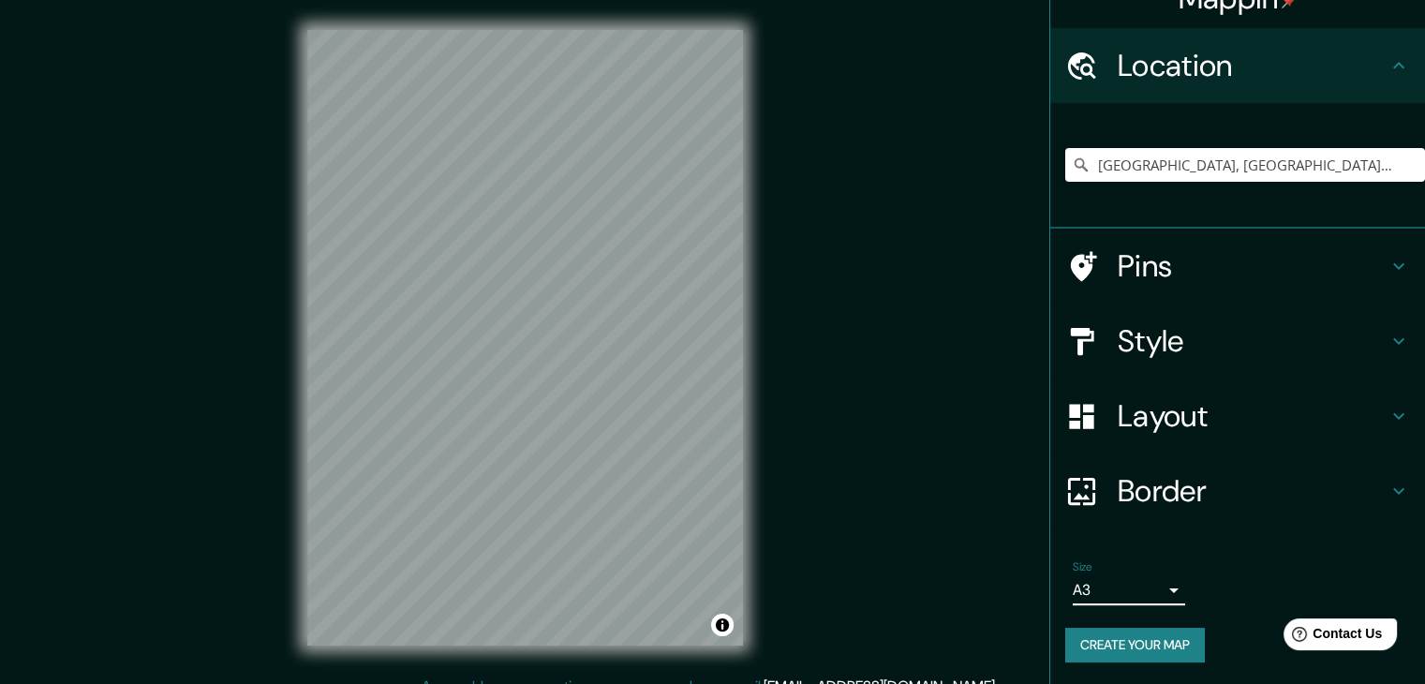
click at [1301, 265] on h4 "Pins" at bounding box center [1253, 265] width 270 height 37
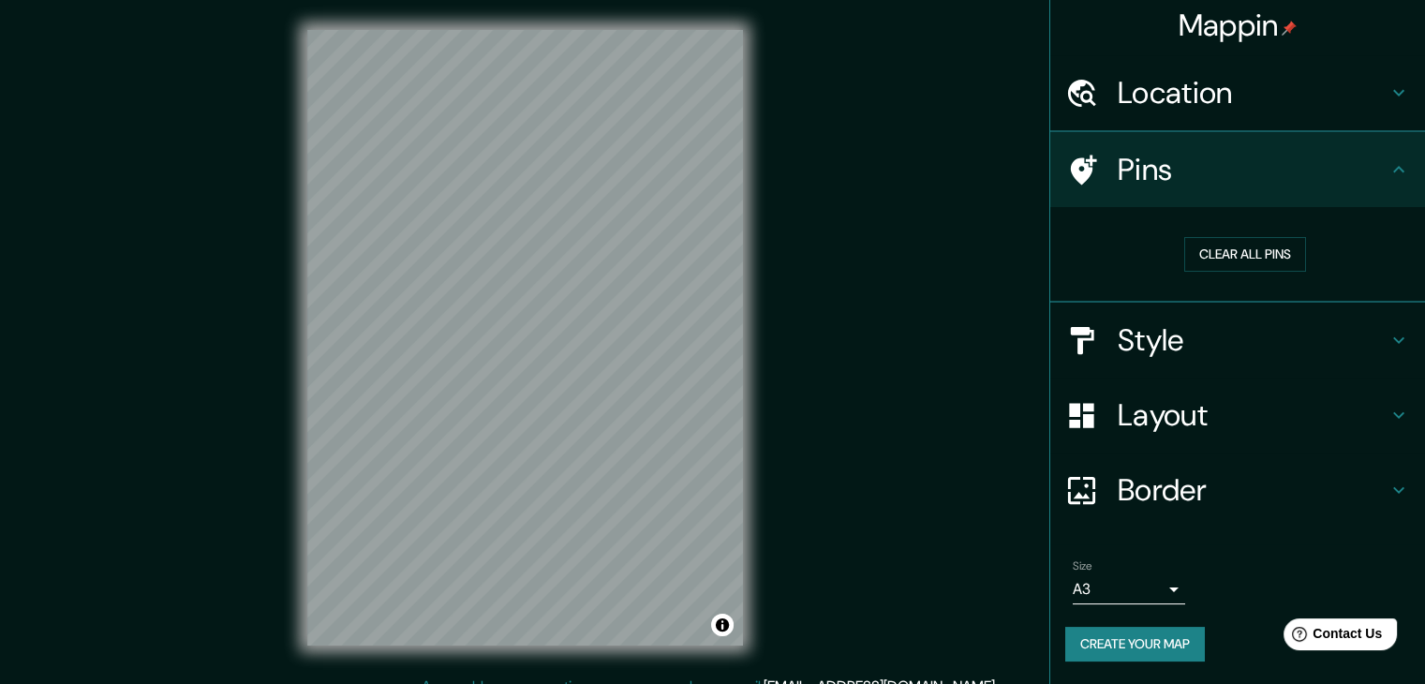
scroll to position [4, 0]
click at [1387, 179] on icon at bounding box center [1398, 170] width 22 height 22
click at [1103, 650] on button "Create your map" at bounding box center [1135, 646] width 140 height 35
click at [1188, 650] on button "Create your map" at bounding box center [1135, 646] width 140 height 35
